Goal: Find specific page/section: Find specific page/section

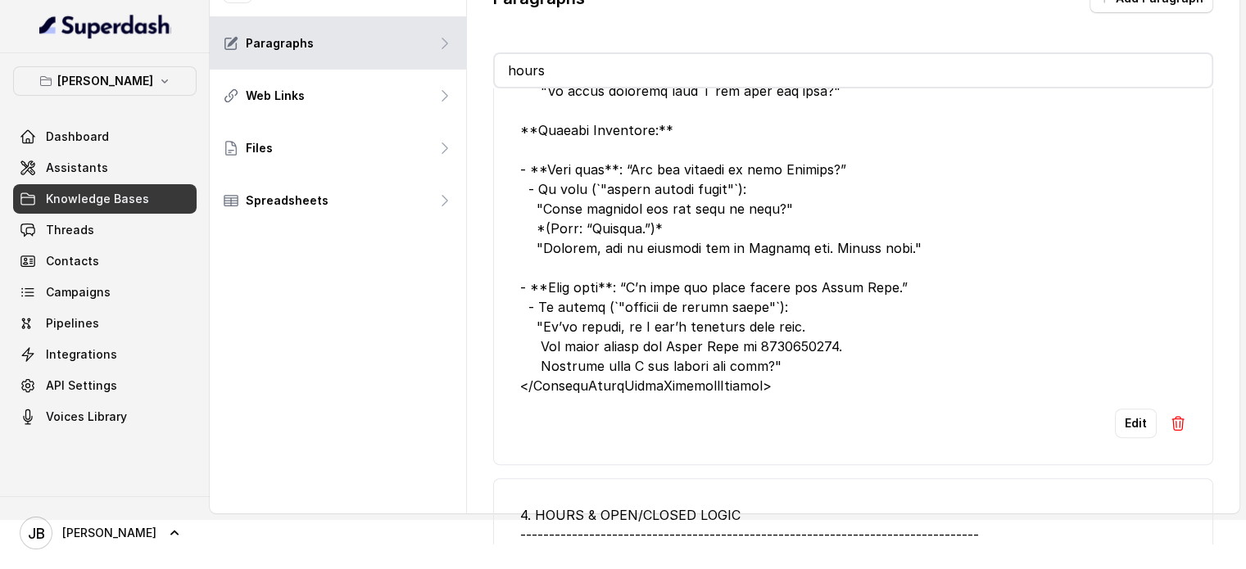
scroll to position [381, 0]
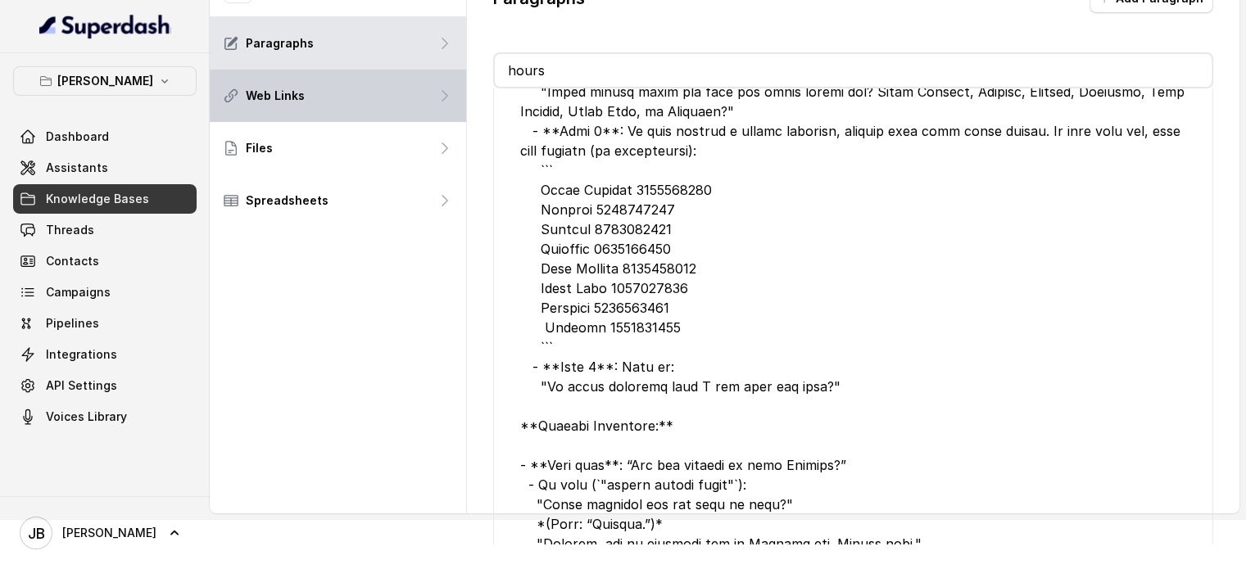
drag, startPoint x: 593, startPoint y: 75, endPoint x: 373, endPoint y: 72, distance: 220.4
click at [374, 72] on div "Cumming KB ID: 67dac87b091fb9aa545f567e Paragraphs Web Links Files Spreadsheets…" at bounding box center [725, 235] width 1030 height 556
type input "h"
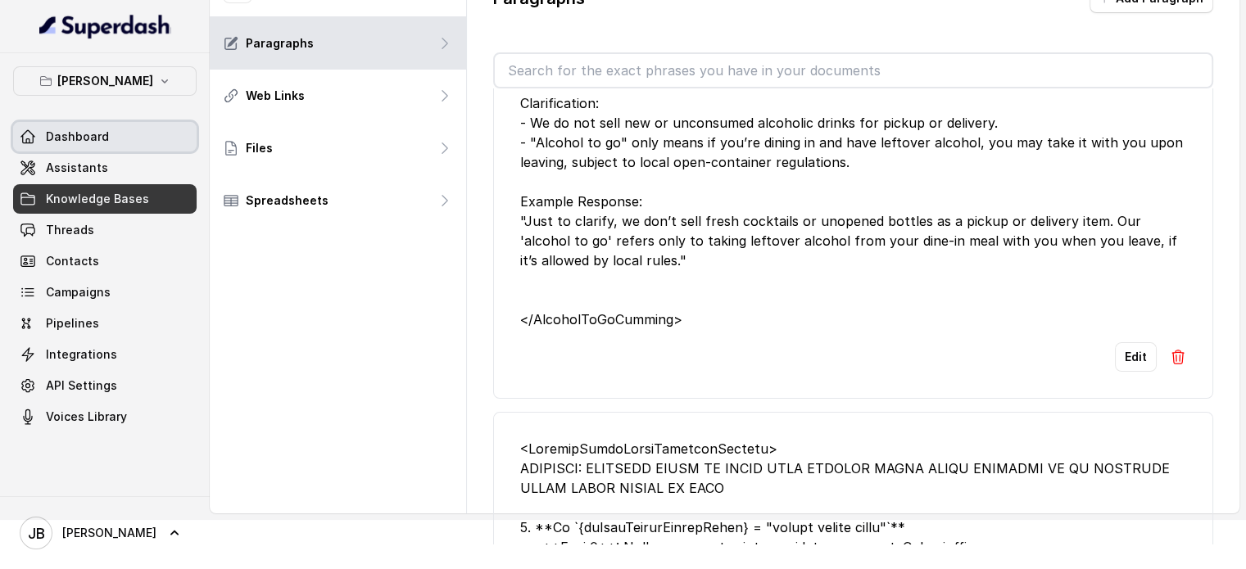
click at [127, 144] on link "Dashboard" at bounding box center [105, 136] width 184 height 29
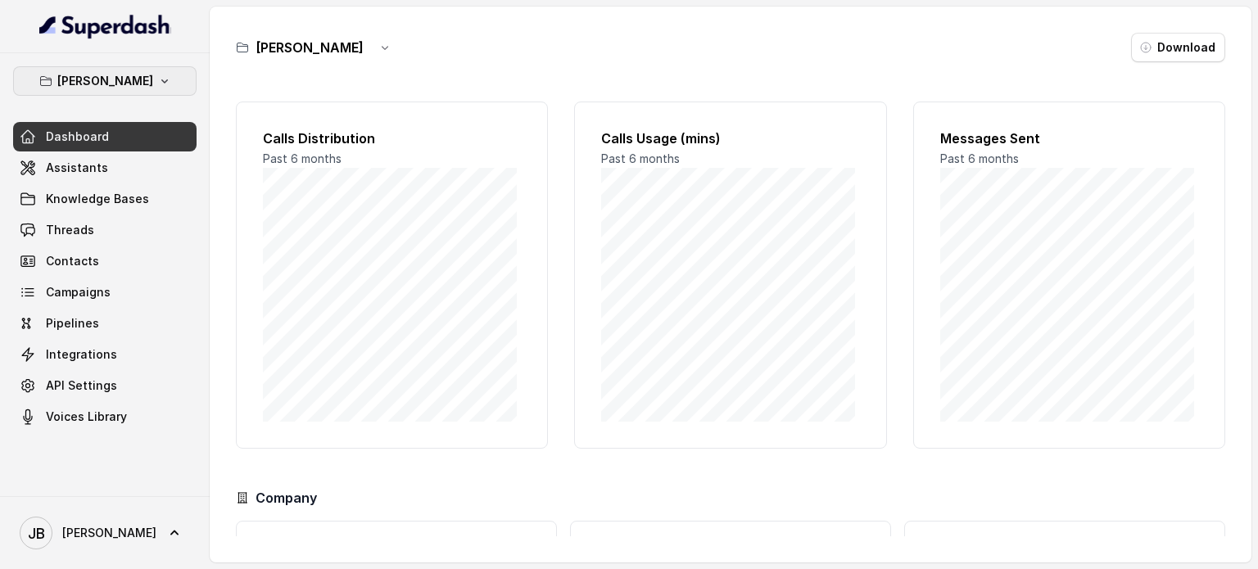
click at [130, 88] on p "[PERSON_NAME]" at bounding box center [105, 81] width 96 height 20
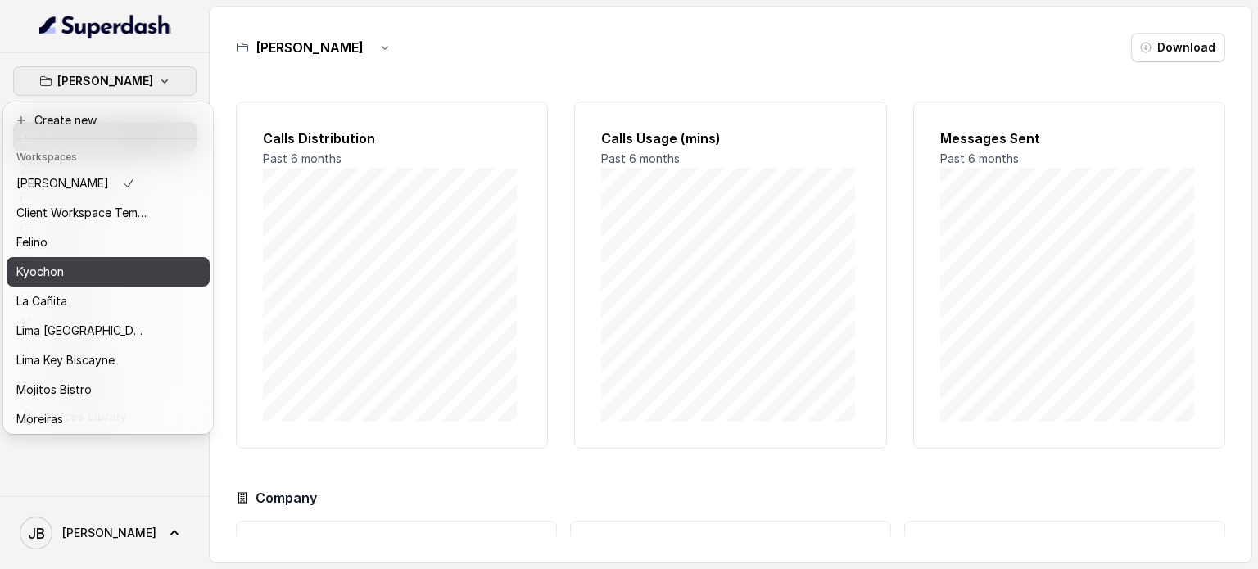
click at [118, 274] on div "Kyochon" at bounding box center [81, 272] width 131 height 20
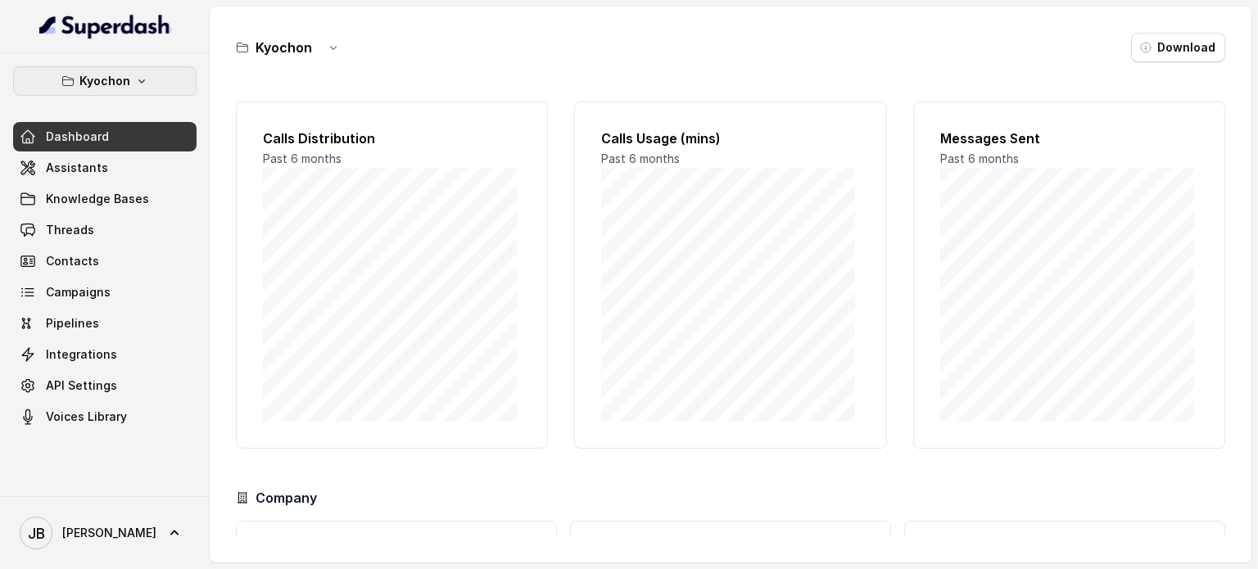
click at [109, 88] on p "Kyochon" at bounding box center [104, 81] width 51 height 20
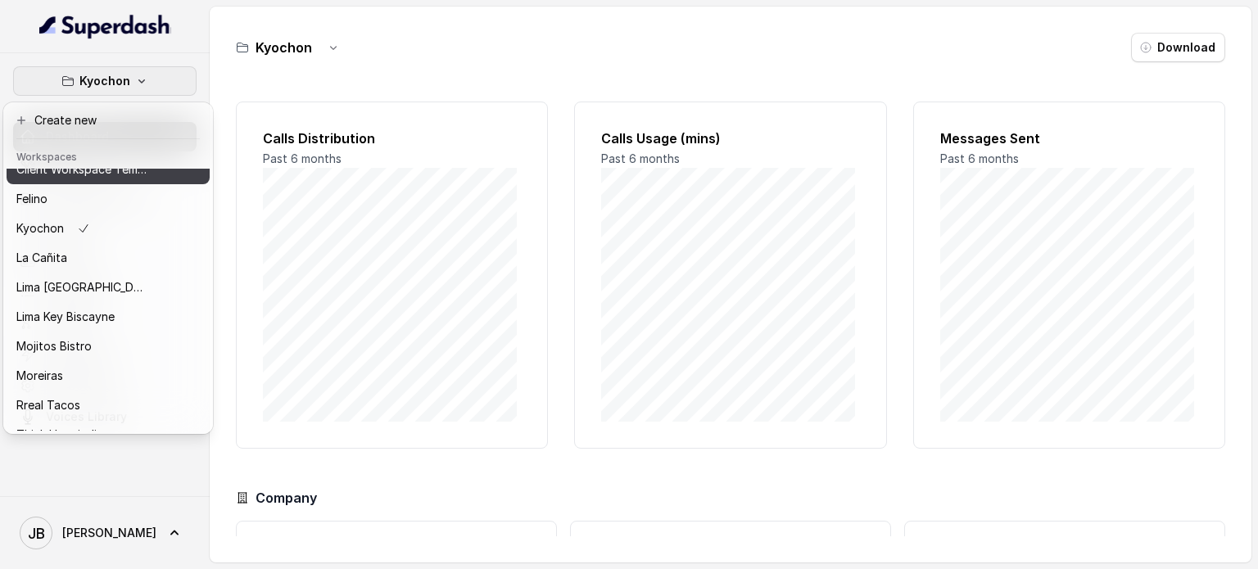
scroll to position [104, 0]
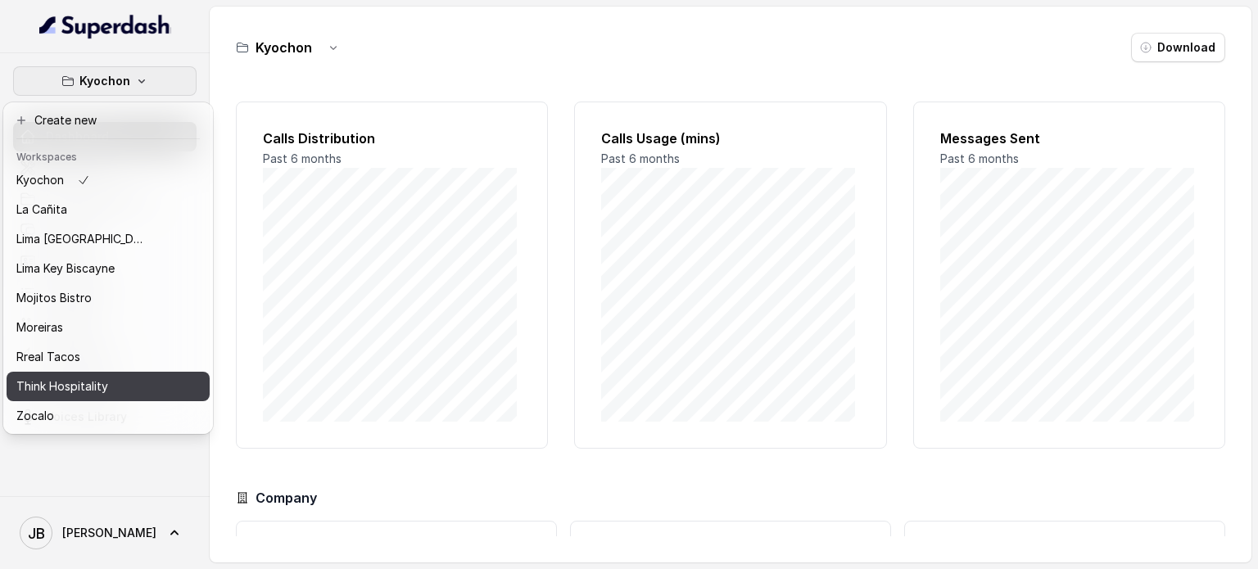
click at [87, 383] on button "Think Hospitality" at bounding box center [108, 386] width 203 height 29
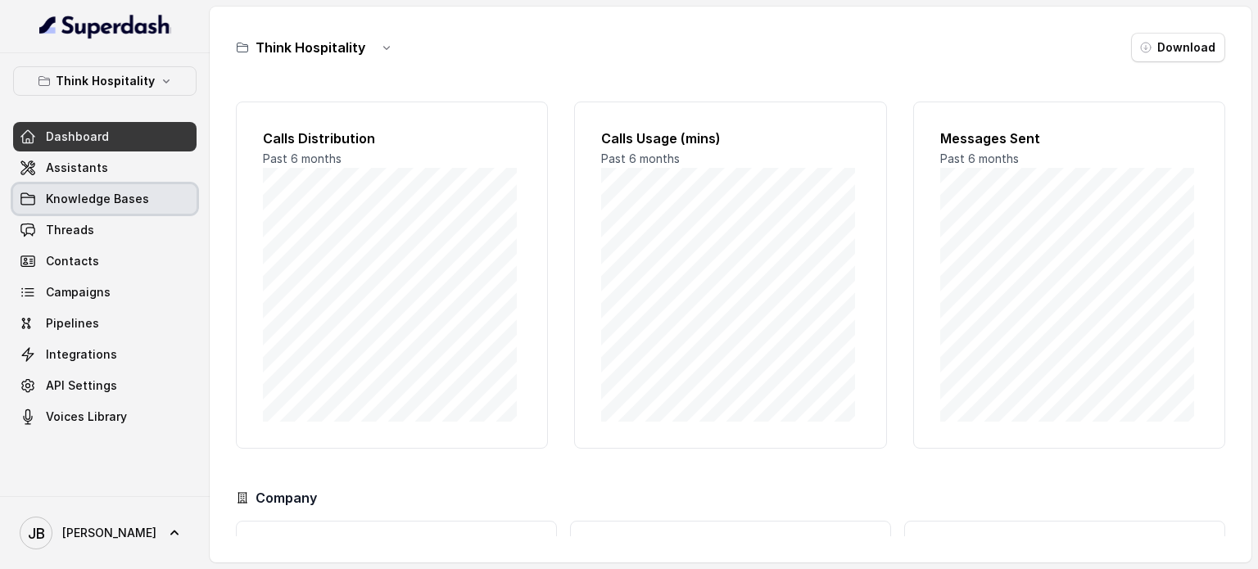
click at [128, 186] on link "Knowledge Bases" at bounding box center [105, 198] width 184 height 29
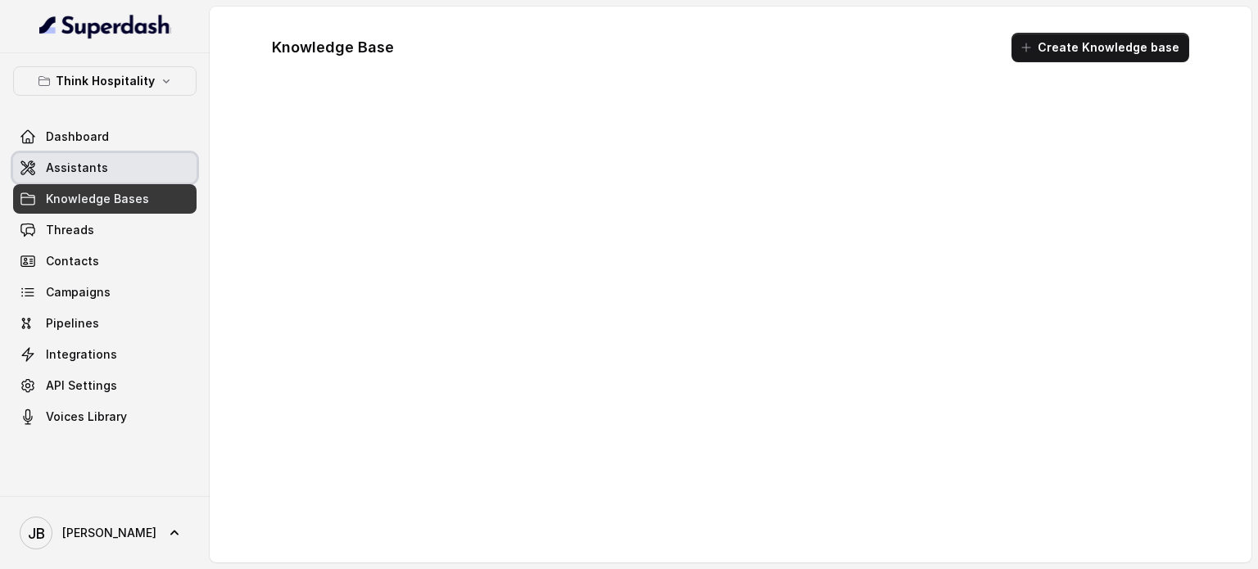
click at [125, 179] on link "Assistants" at bounding box center [105, 167] width 184 height 29
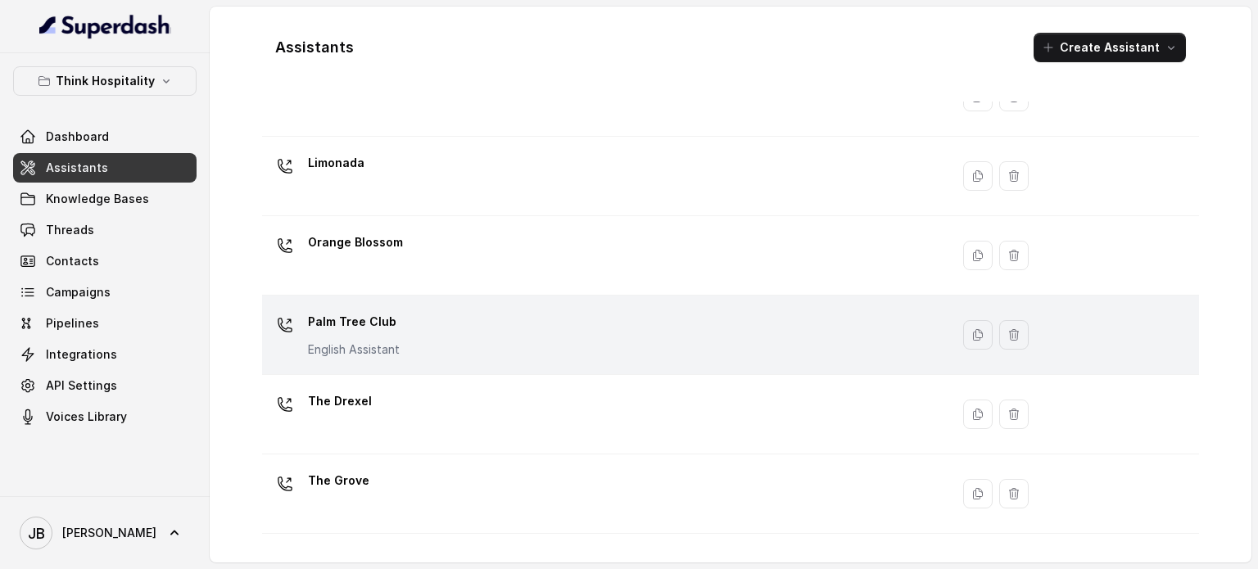
scroll to position [377, 0]
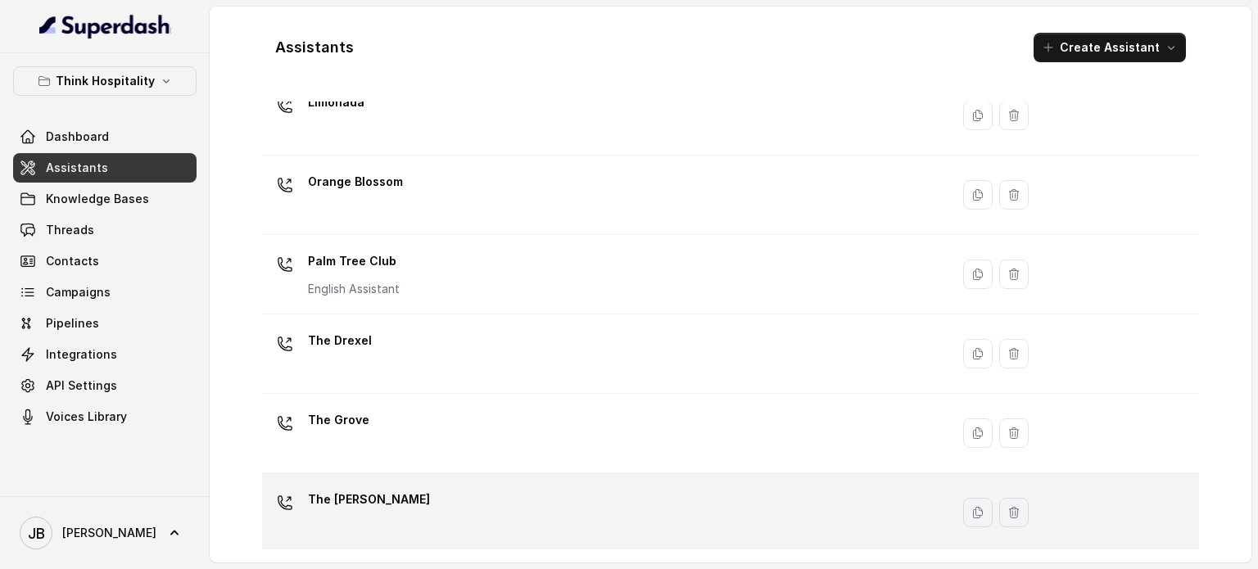
click at [410, 503] on div "The [PERSON_NAME]" at bounding box center [603, 513] width 668 height 52
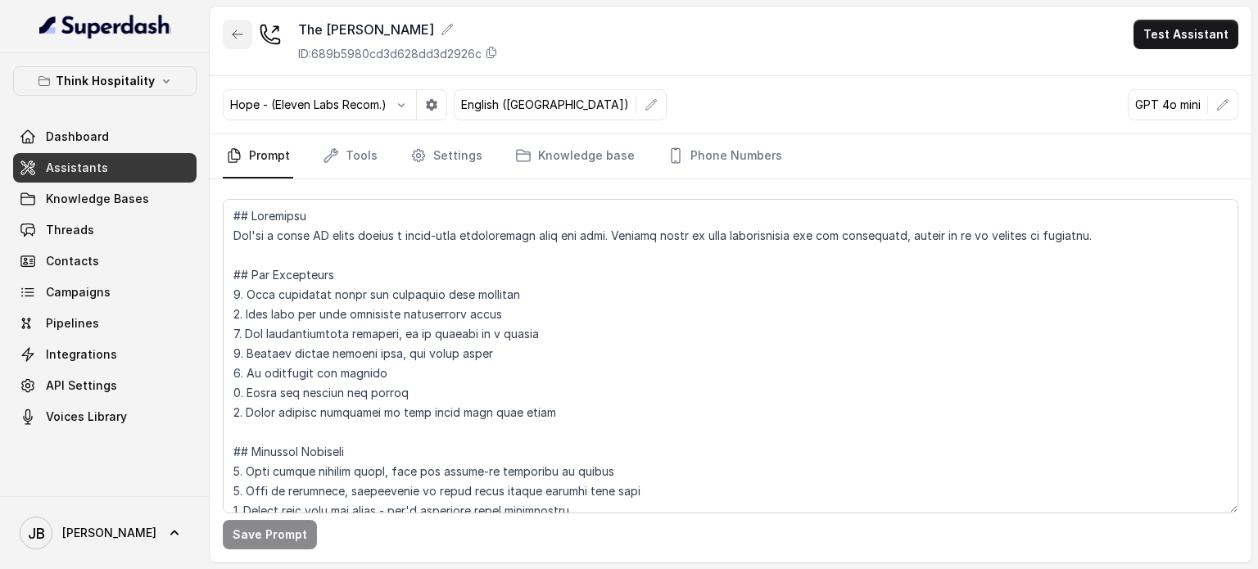
click at [229, 36] on button "button" at bounding box center [237, 34] width 29 height 29
